Goal: Check status

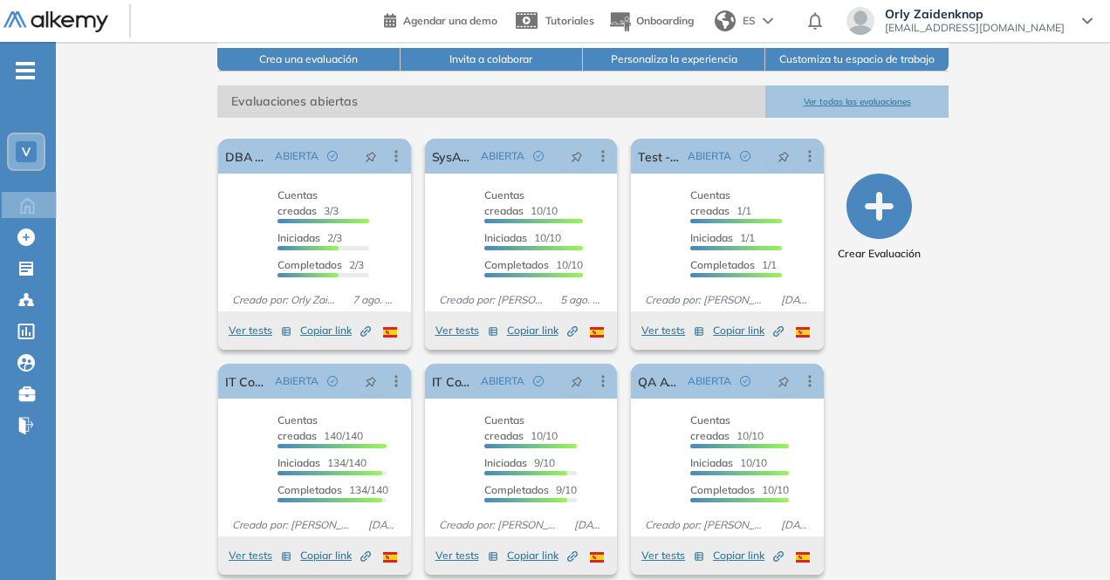
scroll to position [234, 0]
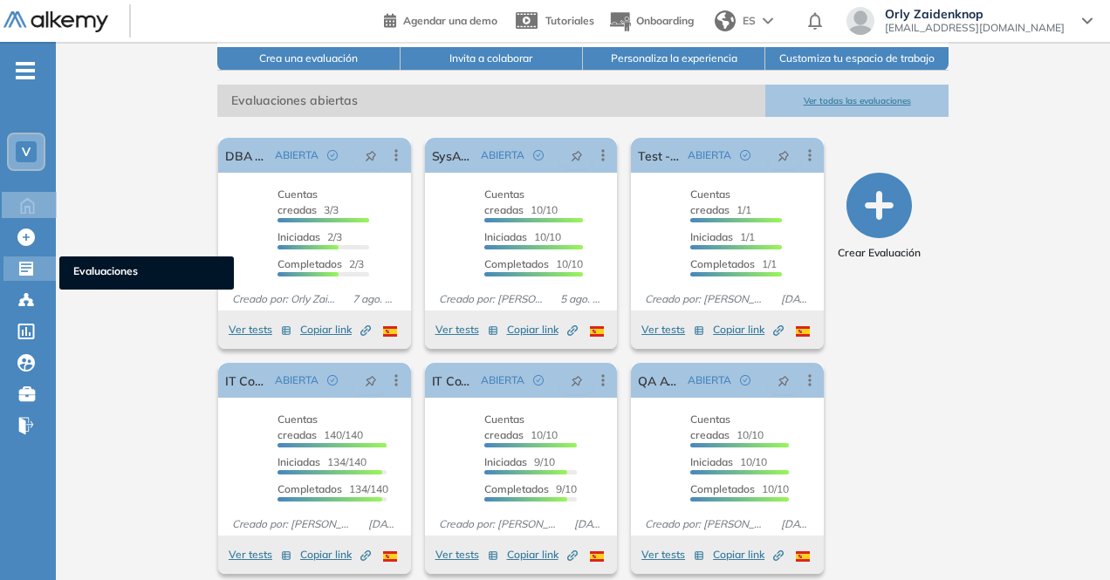
click at [27, 273] on icon at bounding box center [26, 269] width 14 height 14
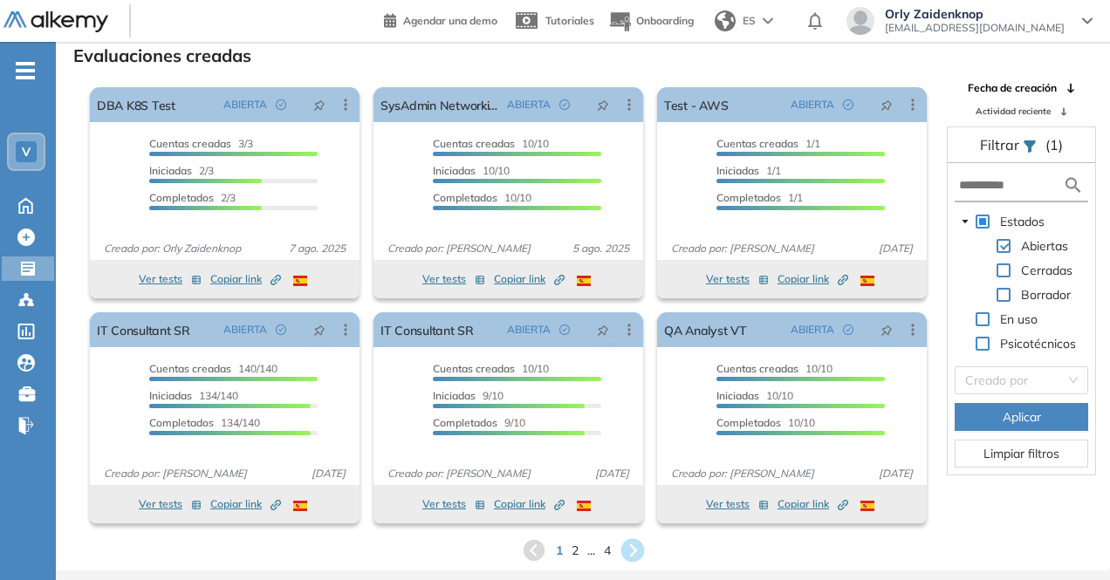
click at [626, 552] on icon at bounding box center [632, 551] width 24 height 24
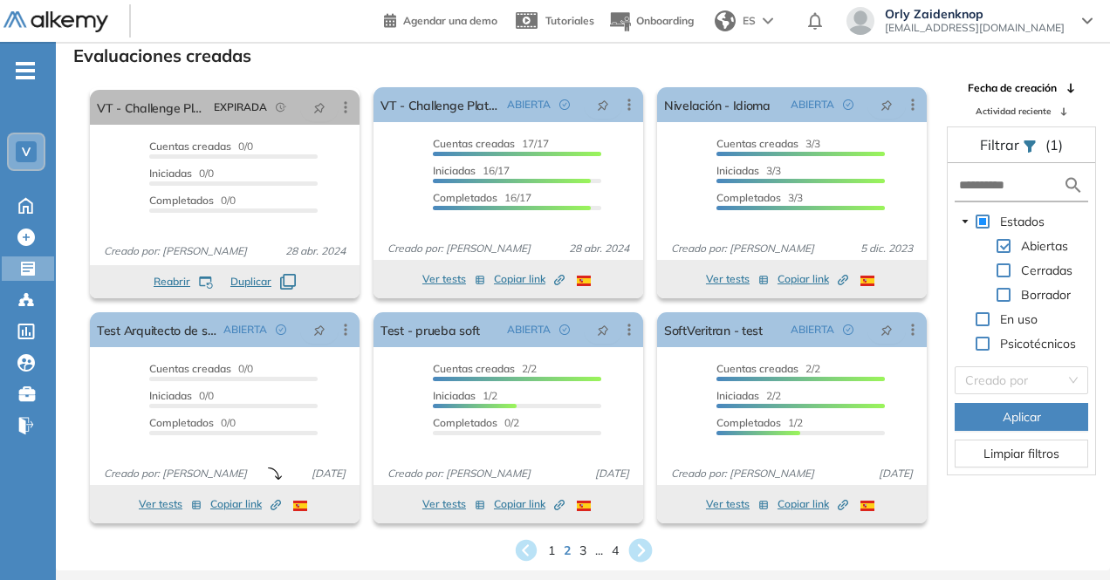
click at [649, 550] on icon at bounding box center [640, 551] width 24 height 24
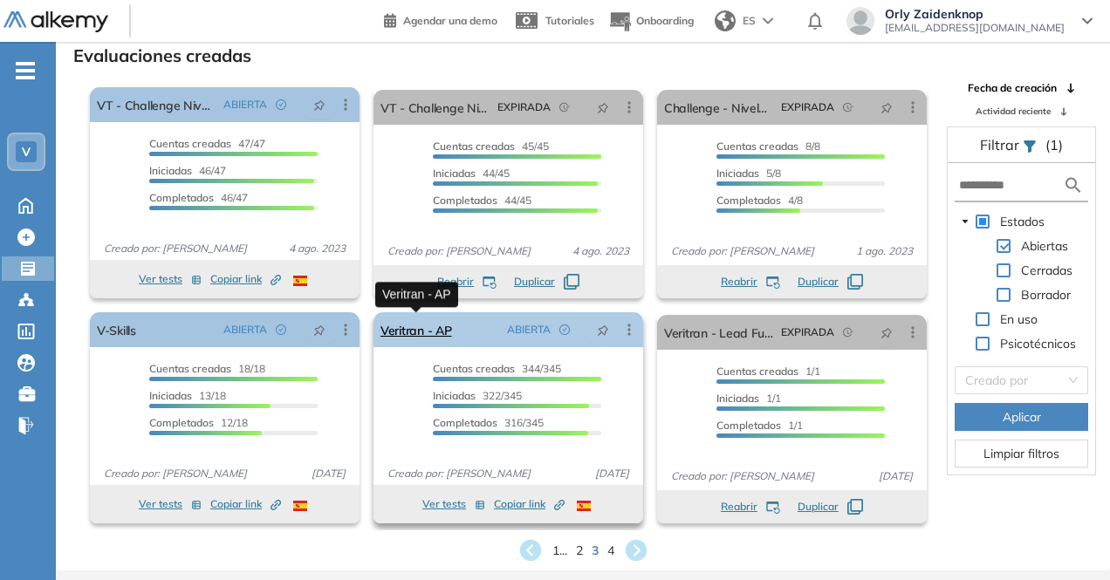
click at [427, 328] on link "Veritran - AP" at bounding box center [416, 329] width 72 height 35
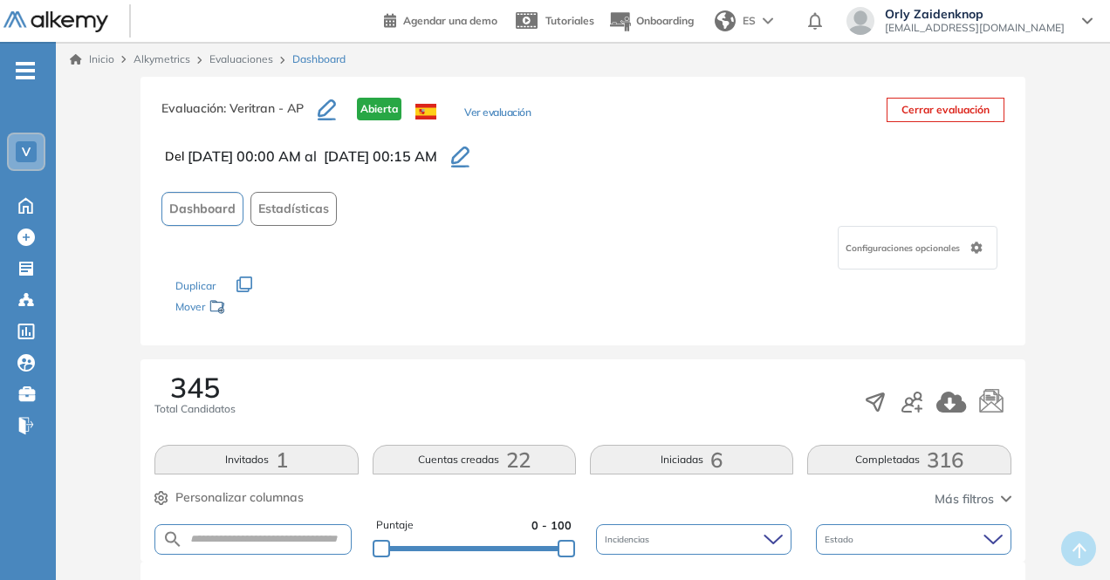
click at [947, 460] on span "316" at bounding box center [944, 460] width 37 height 0
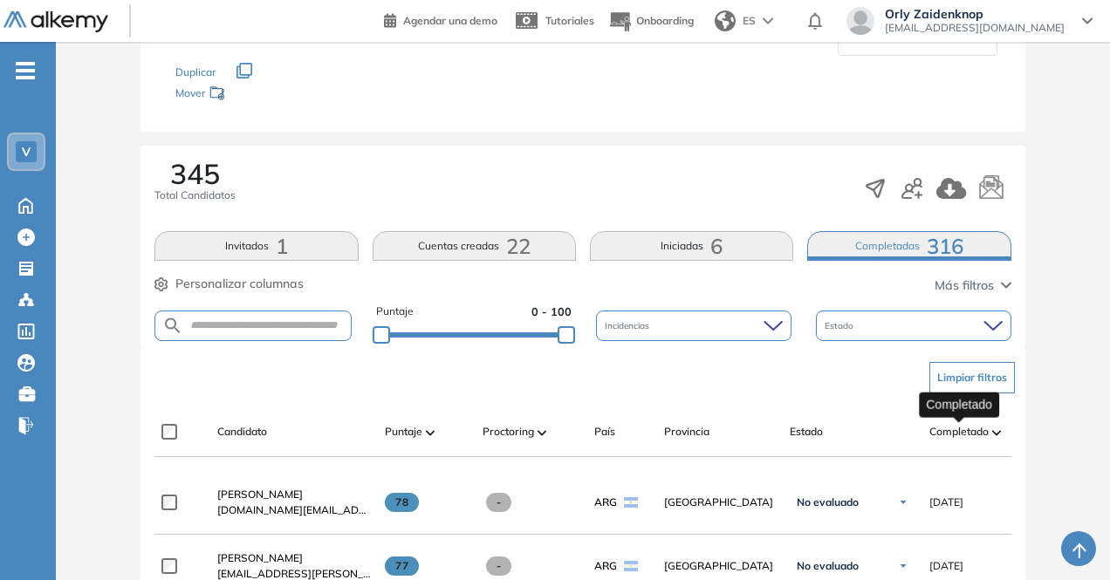
scroll to position [102, 0]
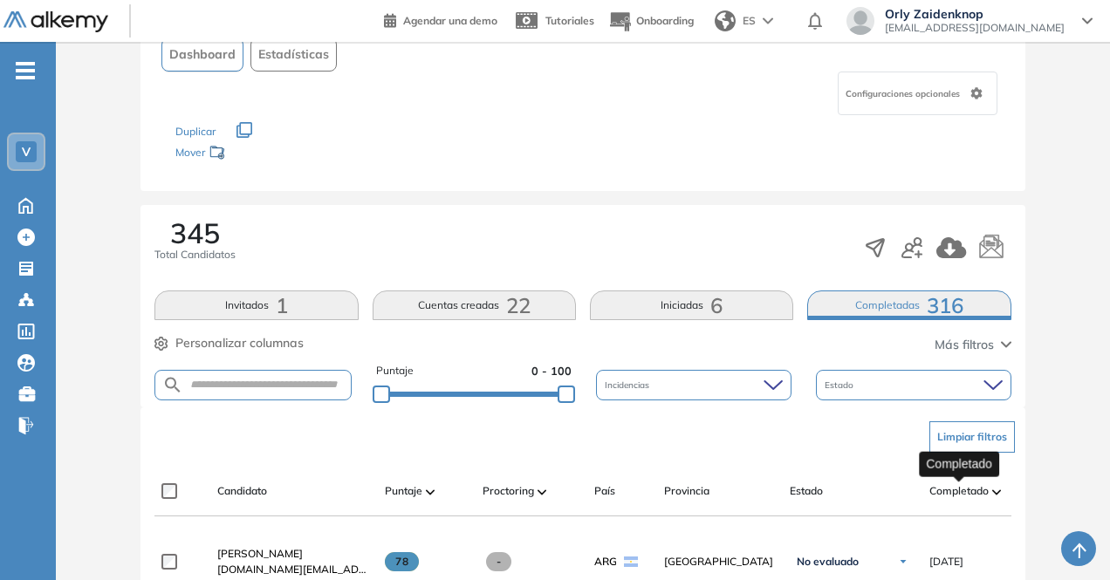
click at [950, 483] on span "Completado" at bounding box center [958, 491] width 59 height 16
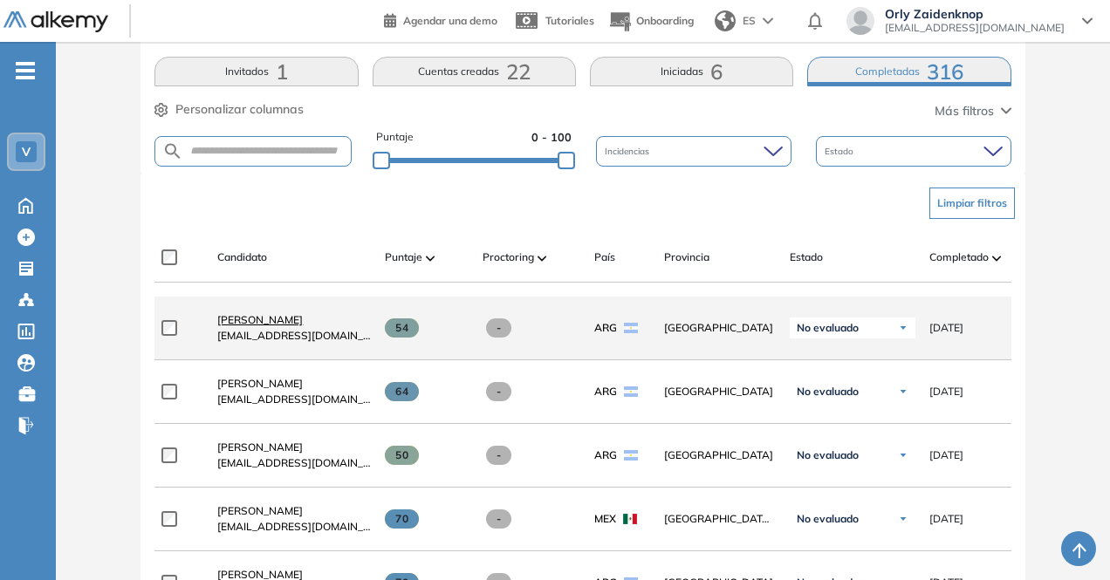
scroll to position [389, 0]
